Goal: Task Accomplishment & Management: Use online tool/utility

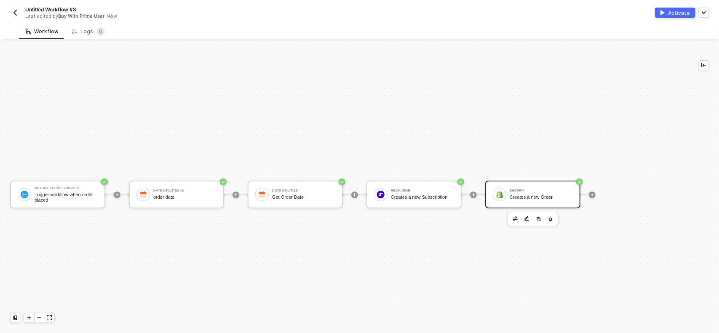
scroll to position [15, 0]
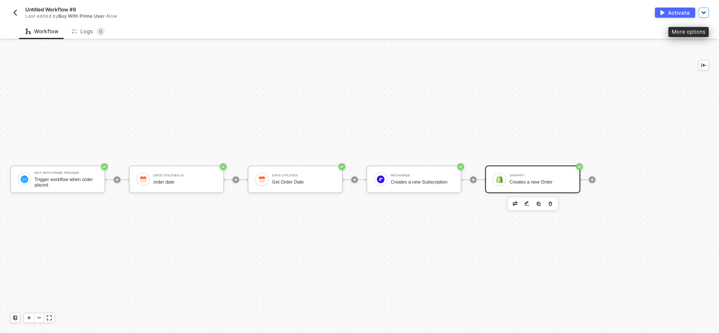
click at [706, 13] on button "button" at bounding box center [704, 13] width 10 height 10
drag, startPoint x: 420, startPoint y: 121, endPoint x: 400, endPoint y: 80, distance: 45.6
click at [400, 80] on div "Buy With Prime Trigger Trigger workflow when order placed Date Utilities #2 ord…" at bounding box center [342, 180] width 684 height 308
click at [333, 79] on div "Buy With Prime Trigger Trigger workflow when order placed Date Utilities #2 ord…" at bounding box center [342, 180] width 684 height 308
click at [709, 14] on div "Untitled Workflow #8 Last edited by Buy With Prime User - 3 hours ago Activate …" at bounding box center [359, 12] width 719 height 24
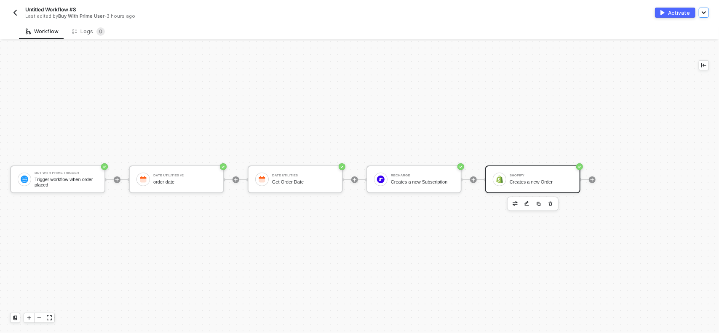
click at [699, 9] on button "button" at bounding box center [704, 13] width 10 height 10
click at [17, 11] on img "button" at bounding box center [15, 12] width 7 height 7
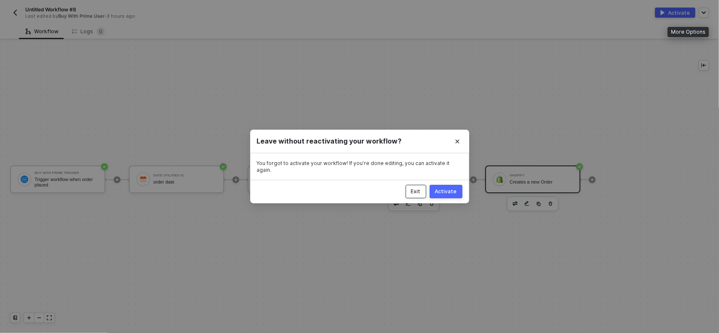
click at [414, 188] on div "Exit" at bounding box center [416, 191] width 10 height 7
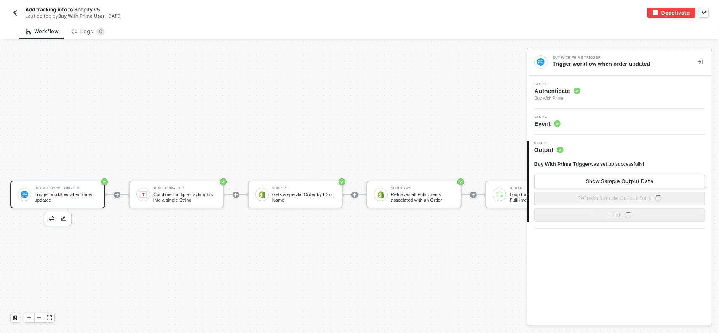
scroll to position [22, 0]
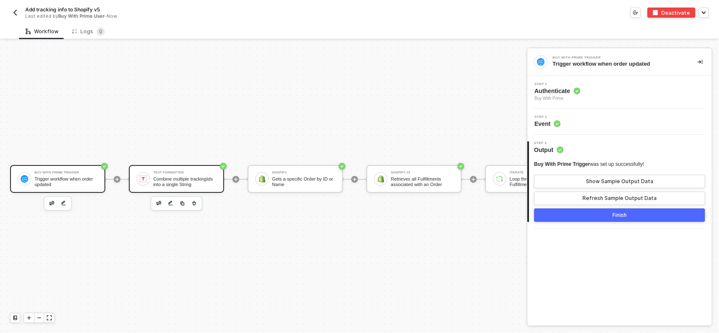
click at [187, 178] on div "Combine multiple trackingIds into a single String" at bounding box center [184, 181] width 63 height 11
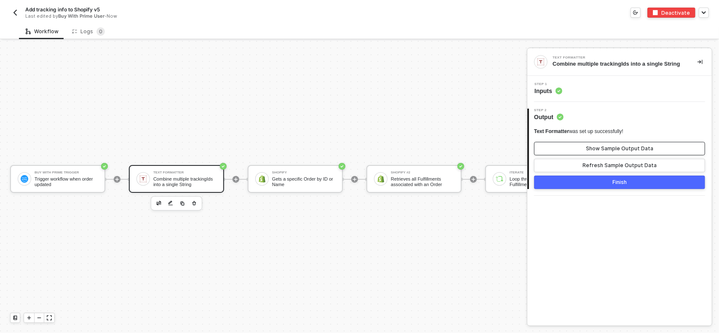
click at [610, 150] on div "Show Sample Output Data" at bounding box center [619, 148] width 67 height 7
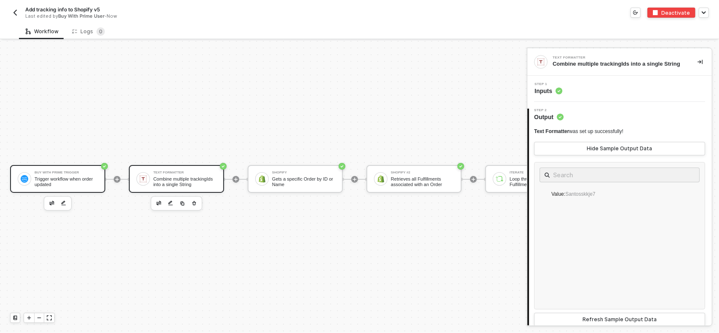
click at [44, 176] on div "Trigger workflow when order updated" at bounding box center [66, 181] width 63 height 11
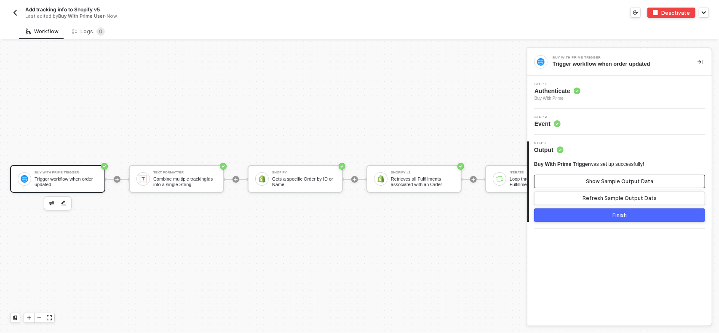
click at [604, 179] on div "Show Sample Output Data" at bounding box center [619, 181] width 67 height 7
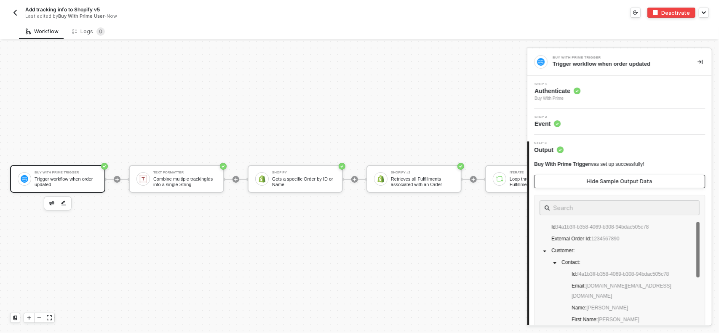
click at [604, 179] on div "Hide Sample Output Data" at bounding box center [619, 181] width 65 height 7
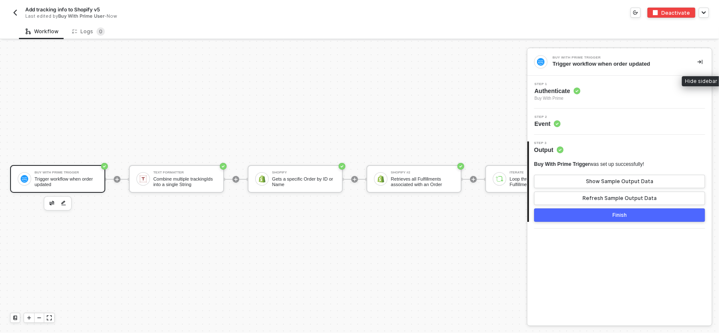
click at [698, 62] on icon "icon-collapse-right" at bounding box center [699, 61] width 5 height 5
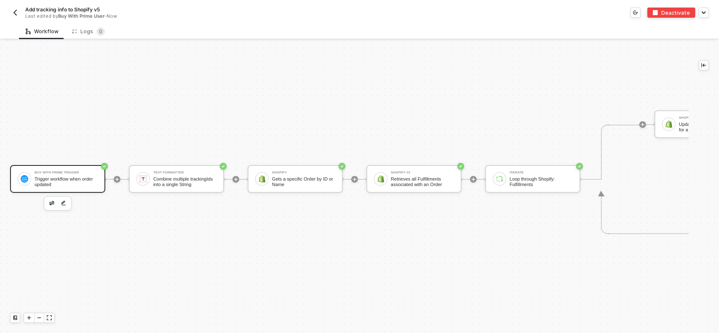
click at [360, 91] on div "Buy With Prime Trigger Trigger workflow when order updated Text Formatter Combi…" at bounding box center [411, 179] width 822 height 308
click at [76, 36] on div "Logs 0" at bounding box center [88, 32] width 46 height 16
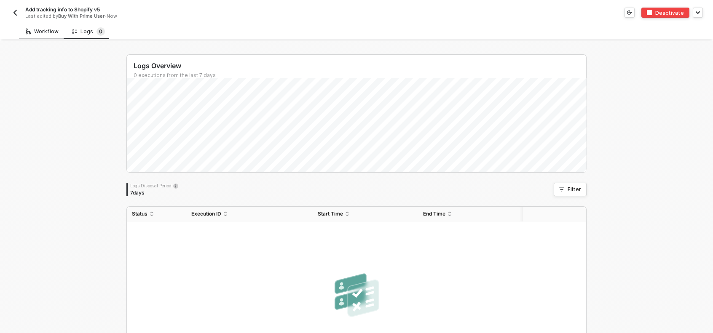
click at [34, 33] on div "Workflow" at bounding box center [42, 31] width 33 height 7
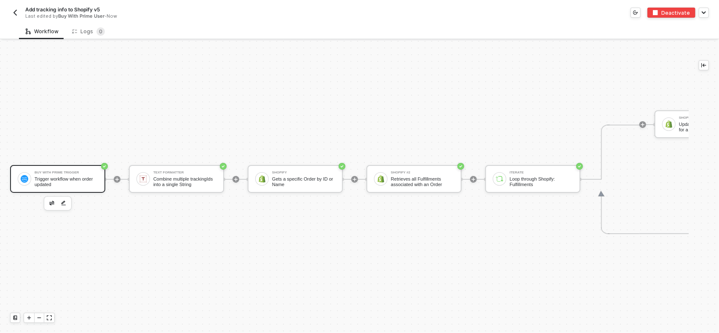
click at [117, 96] on div "Buy With Prime Trigger Trigger workflow when order updated Text Formatter Combi…" at bounding box center [411, 179] width 822 height 308
click at [14, 12] on img "button" at bounding box center [15, 12] width 7 height 7
